Goal: Task Accomplishment & Management: Use online tool/utility

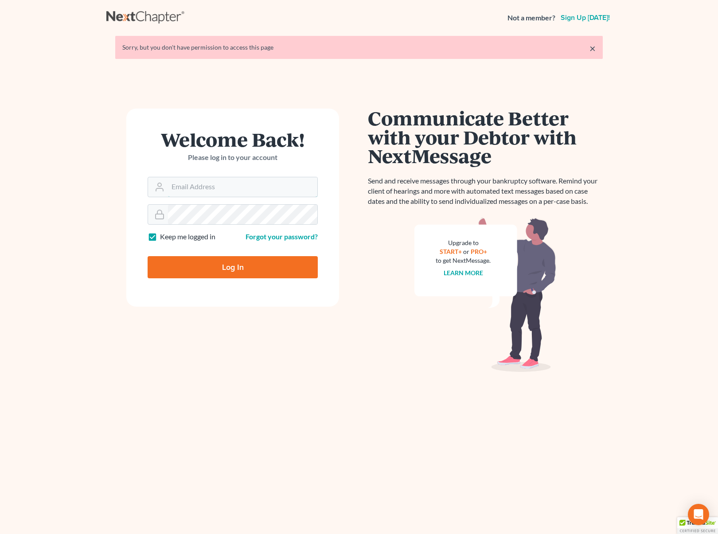
type input "[EMAIL_ADDRESS][DOMAIN_NAME]"
click at [253, 271] on input "Log In" at bounding box center [233, 267] width 170 height 22
type input "Thinking..."
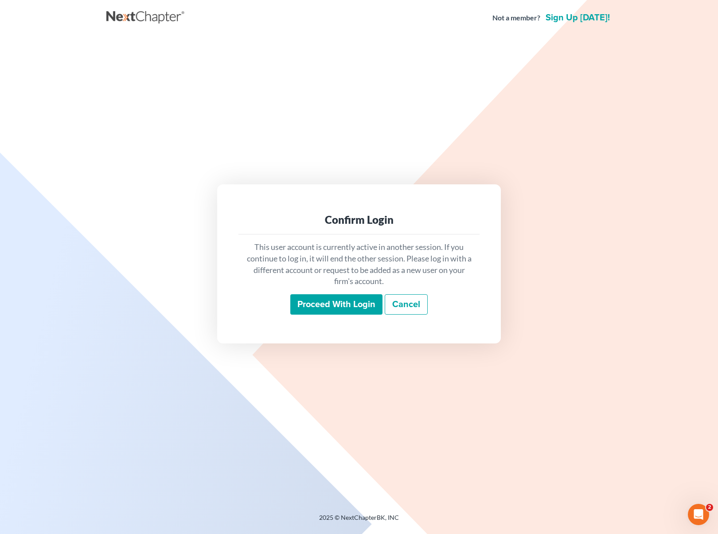
click at [351, 306] on input "Proceed with login" at bounding box center [336, 304] width 92 height 20
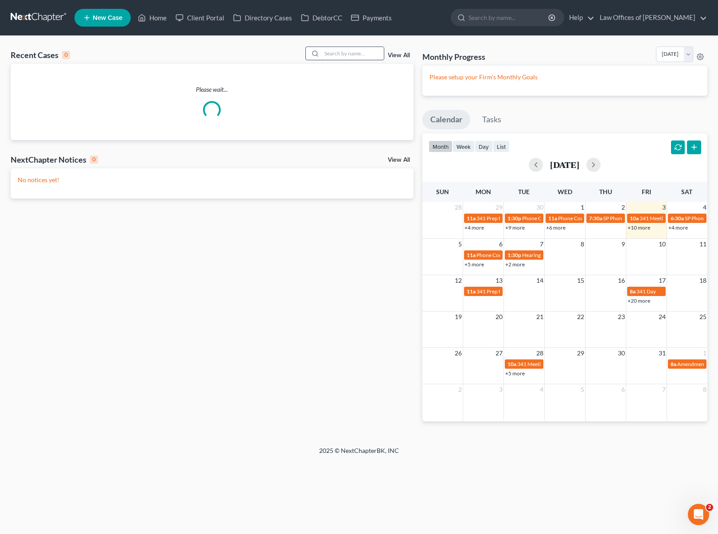
click at [338, 52] on input "search" at bounding box center [353, 53] width 62 height 13
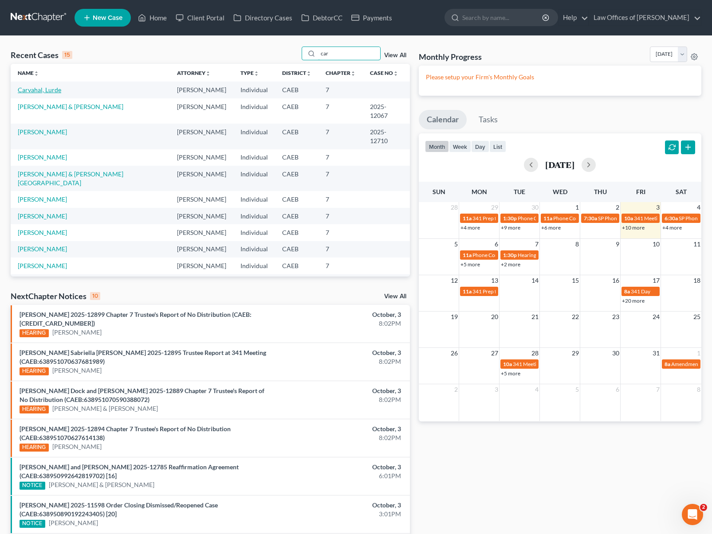
type input "car"
click at [55, 92] on link "Carvahal, Lurde" at bounding box center [39, 90] width 43 height 8
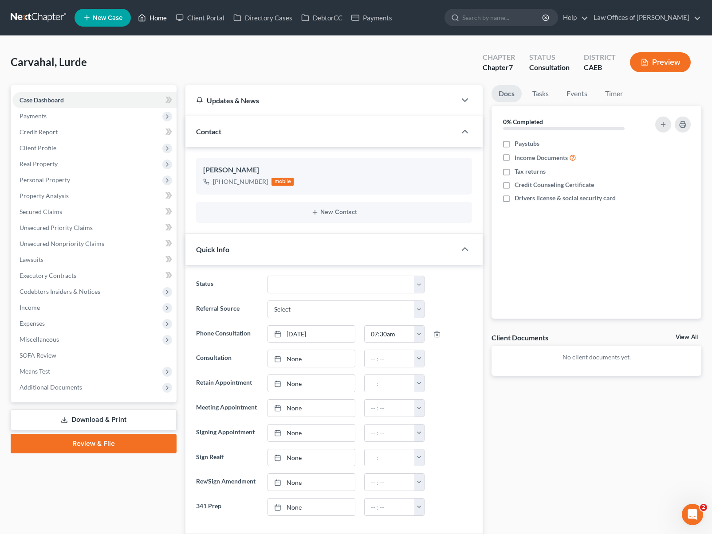
click at [162, 18] on link "Home" at bounding box center [152, 18] width 38 height 16
